Goal: Transaction & Acquisition: Purchase product/service

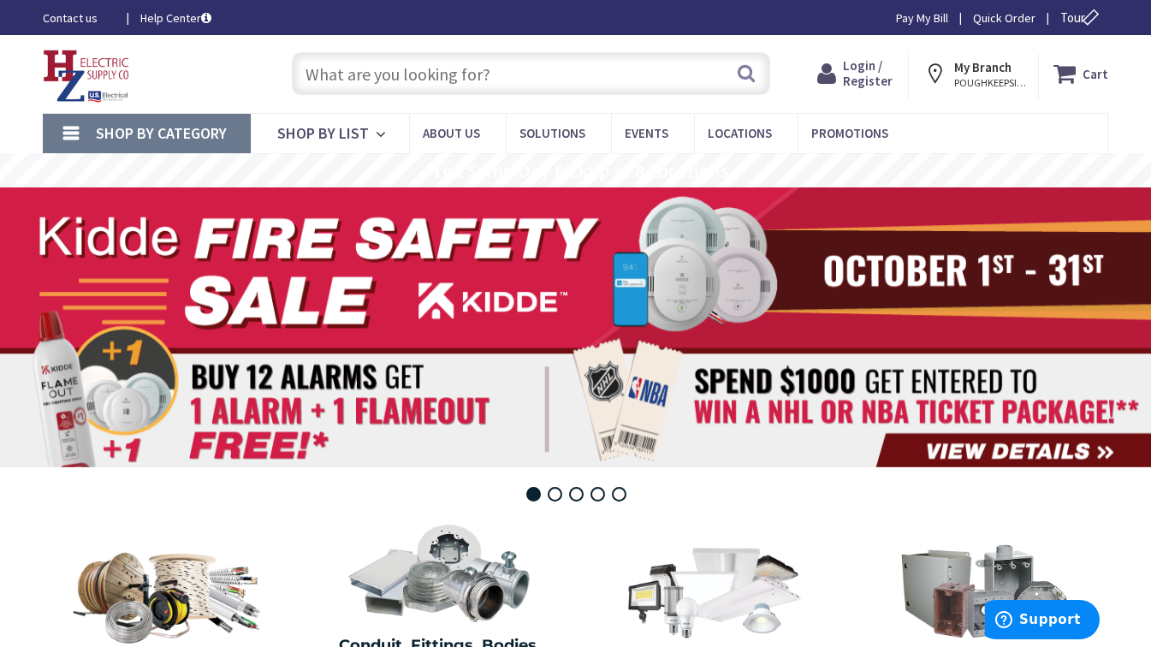
click at [345, 72] on input "text" at bounding box center [531, 73] width 478 height 43
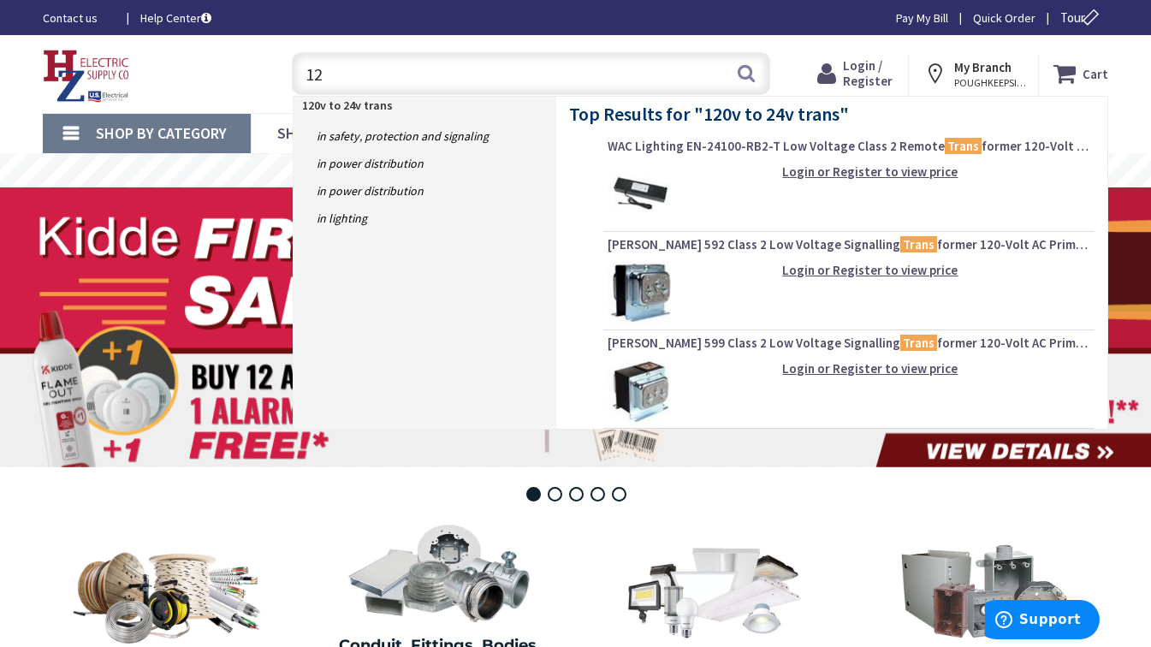
type input "1"
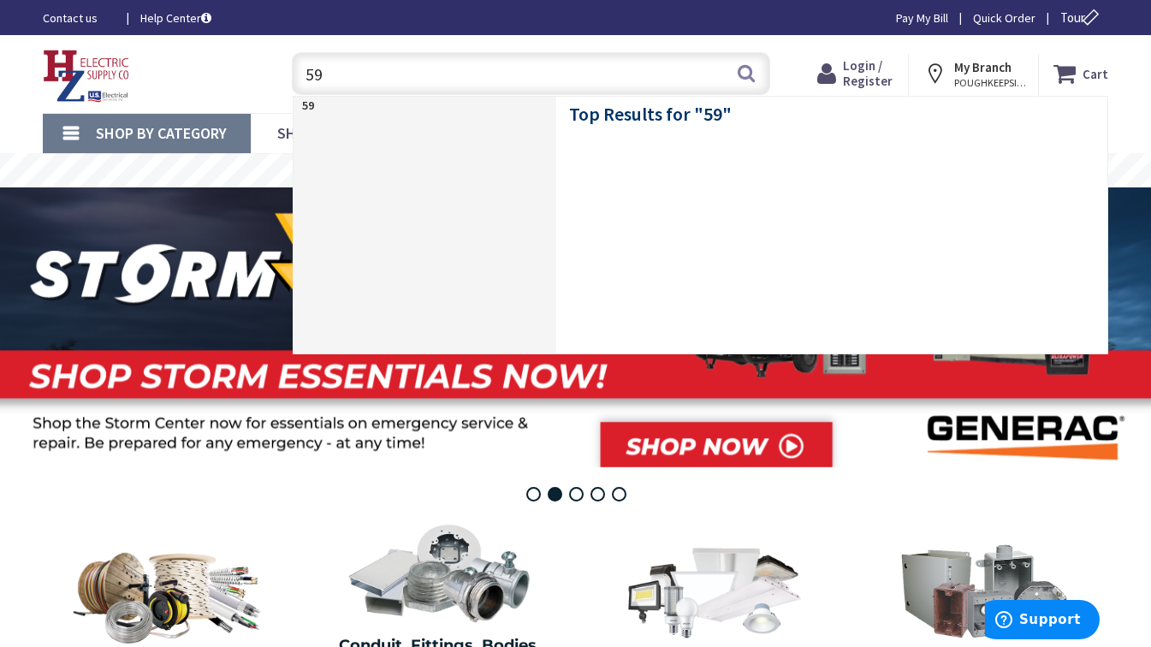
type input "599"
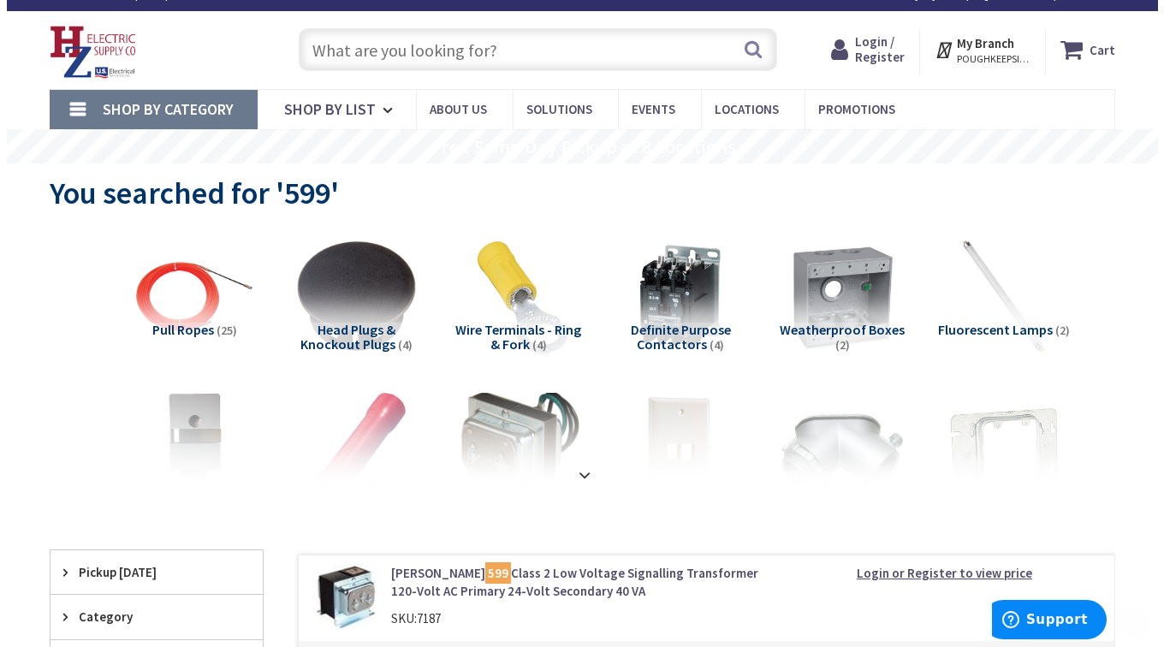
scroll to position [23, 0]
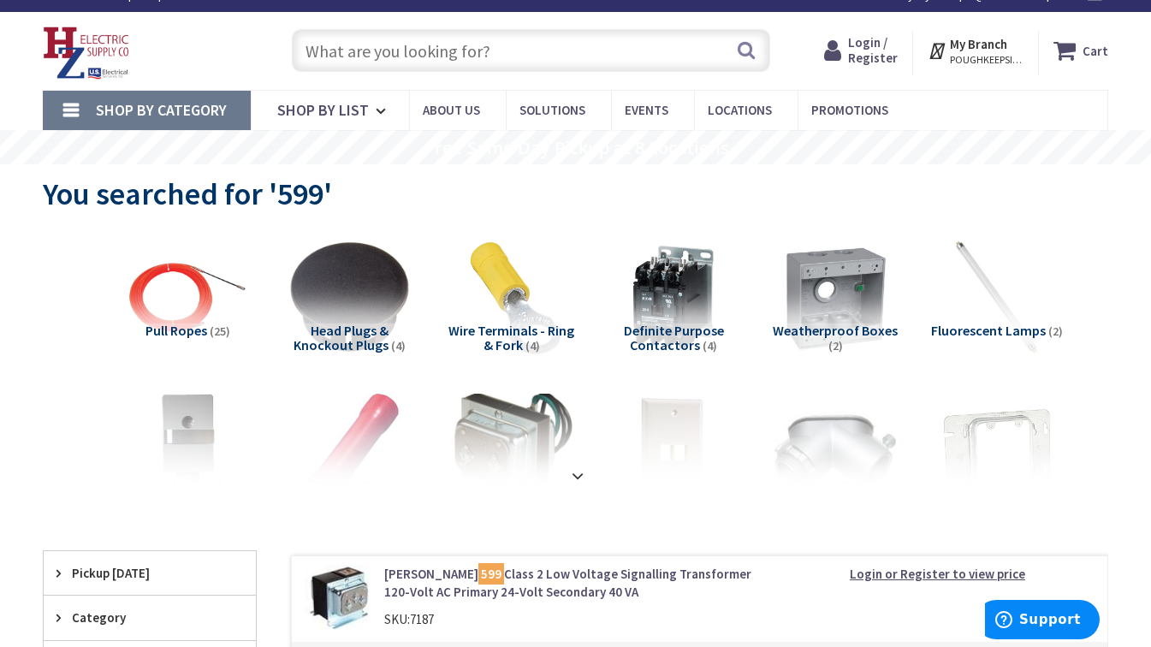
click at [1002, 50] on strong "My Branch" at bounding box center [978, 44] width 57 height 16
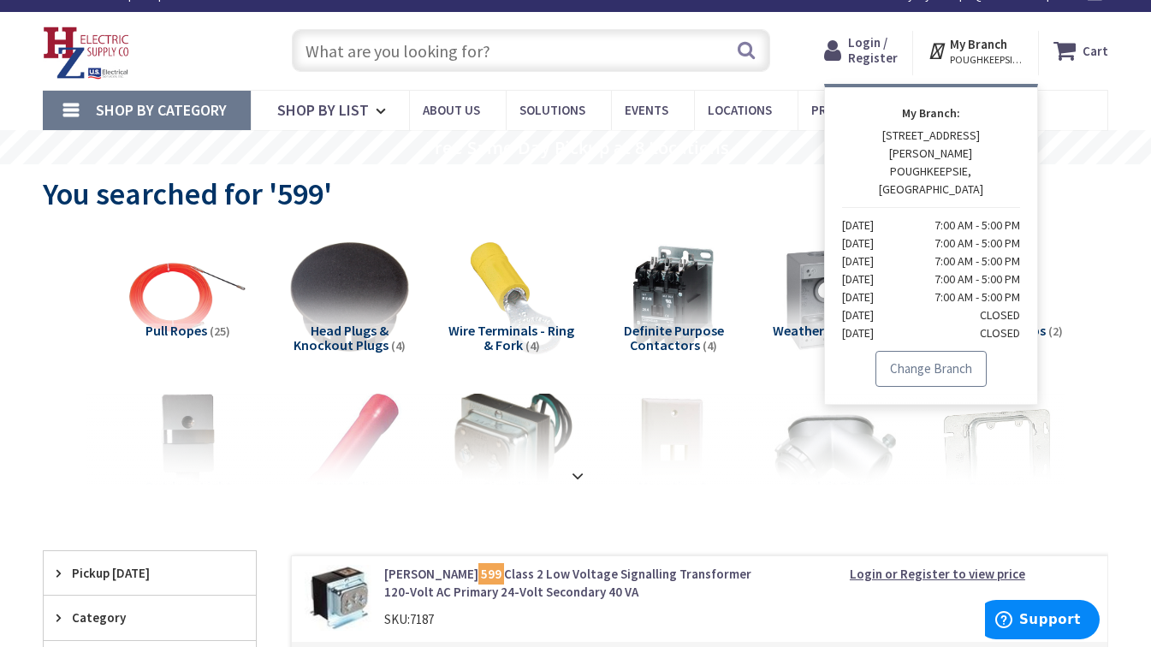
click at [947, 351] on link "Change Branch" at bounding box center [930, 369] width 111 height 36
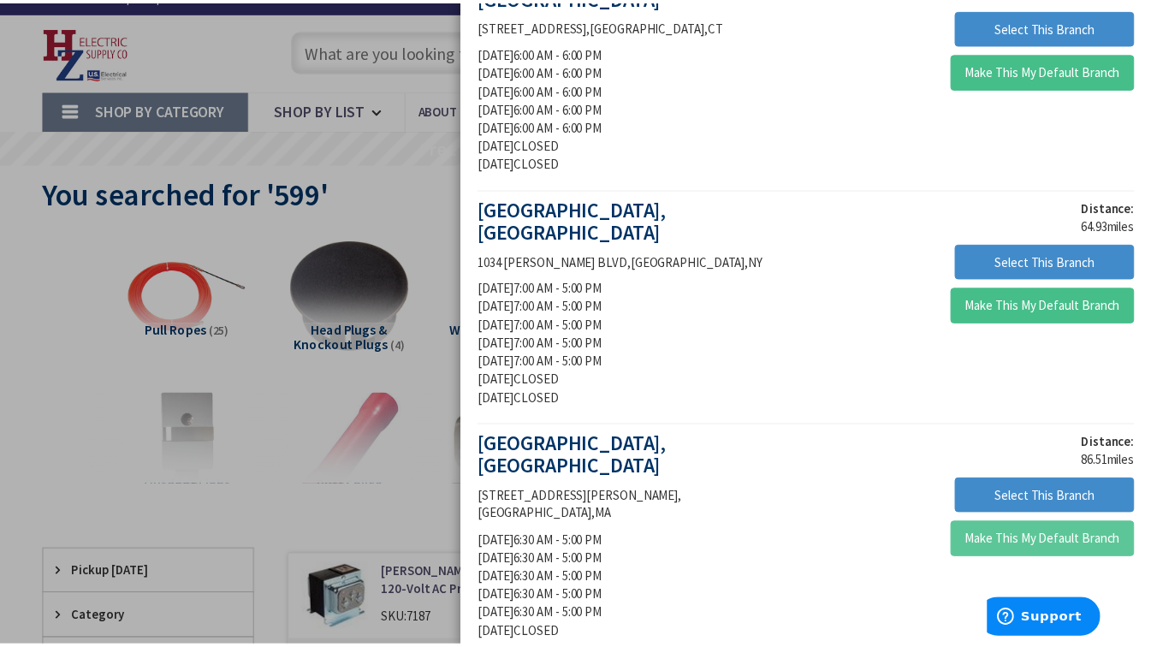
scroll to position [852, 0]
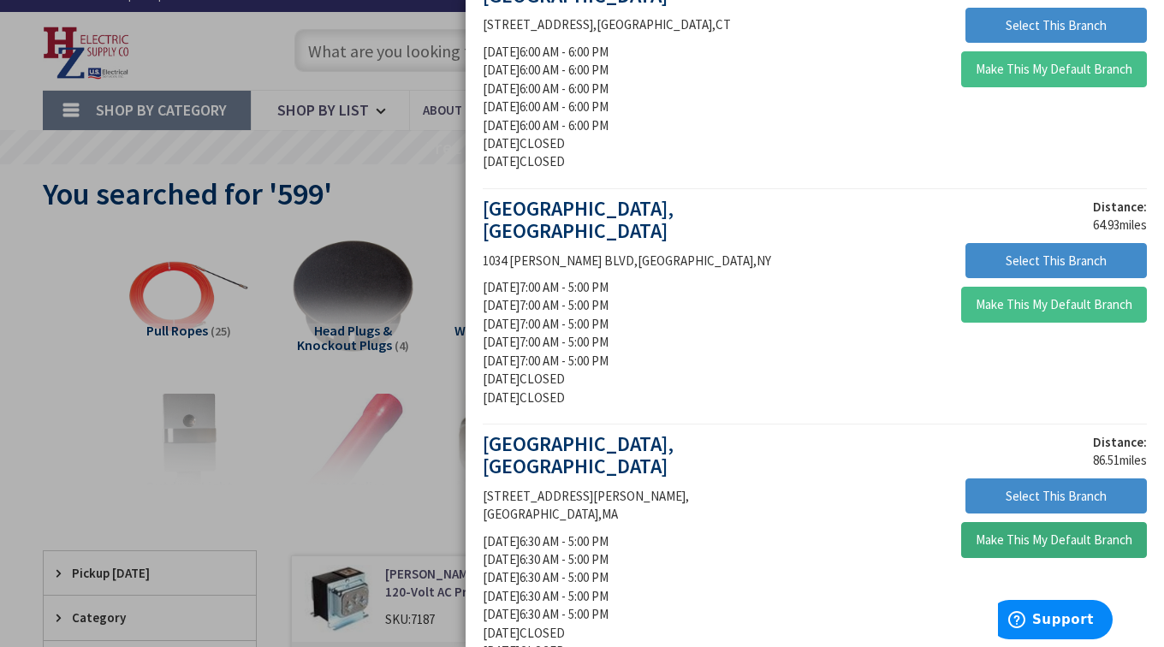
click at [1004, 522] on button "Make This My Default Branch" at bounding box center [1054, 540] width 186 height 36
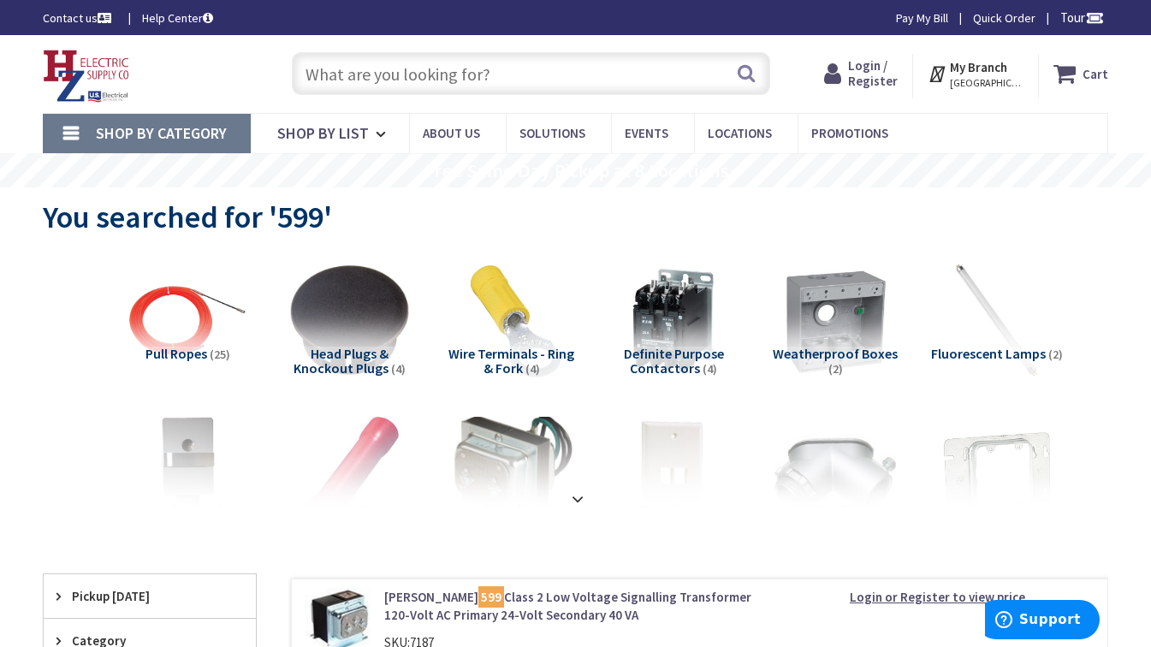
click at [505, 69] on input "text" at bounding box center [531, 73] width 478 height 43
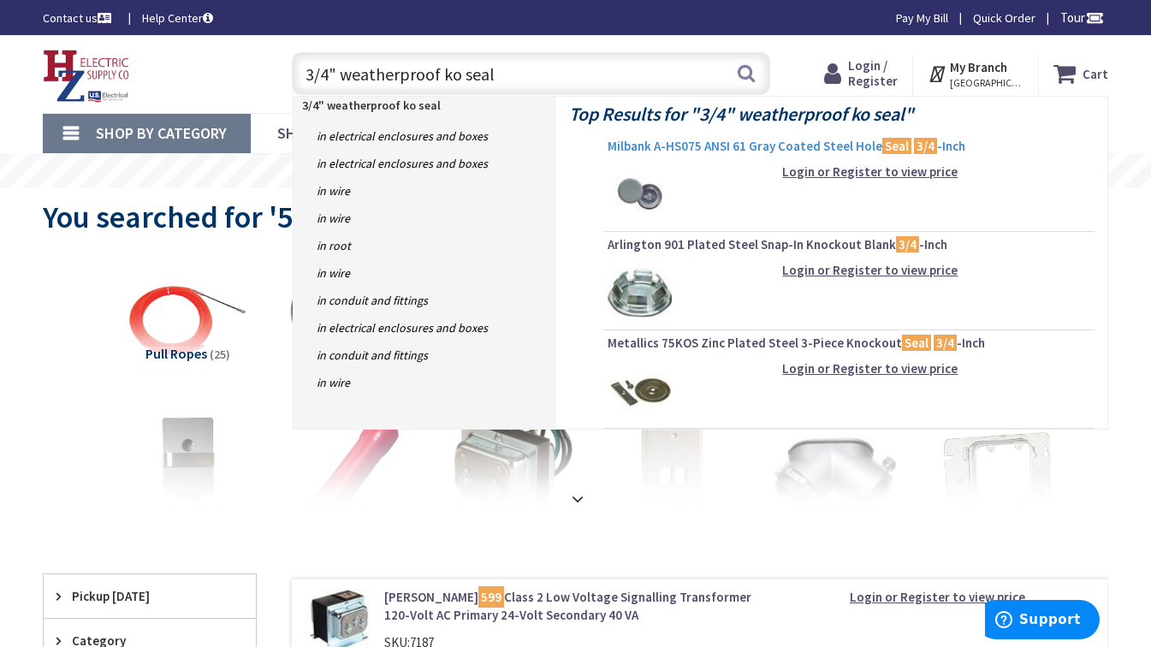
type input "3/4" weatherproof ko seal"
click at [715, 150] on span "Milbank A-HS075 ANSI 61 Gray Coated Steel Hole Seal 3/4 -Inch" at bounding box center [849, 146] width 483 height 17
